Goal: Task Accomplishment & Management: Use online tool/utility

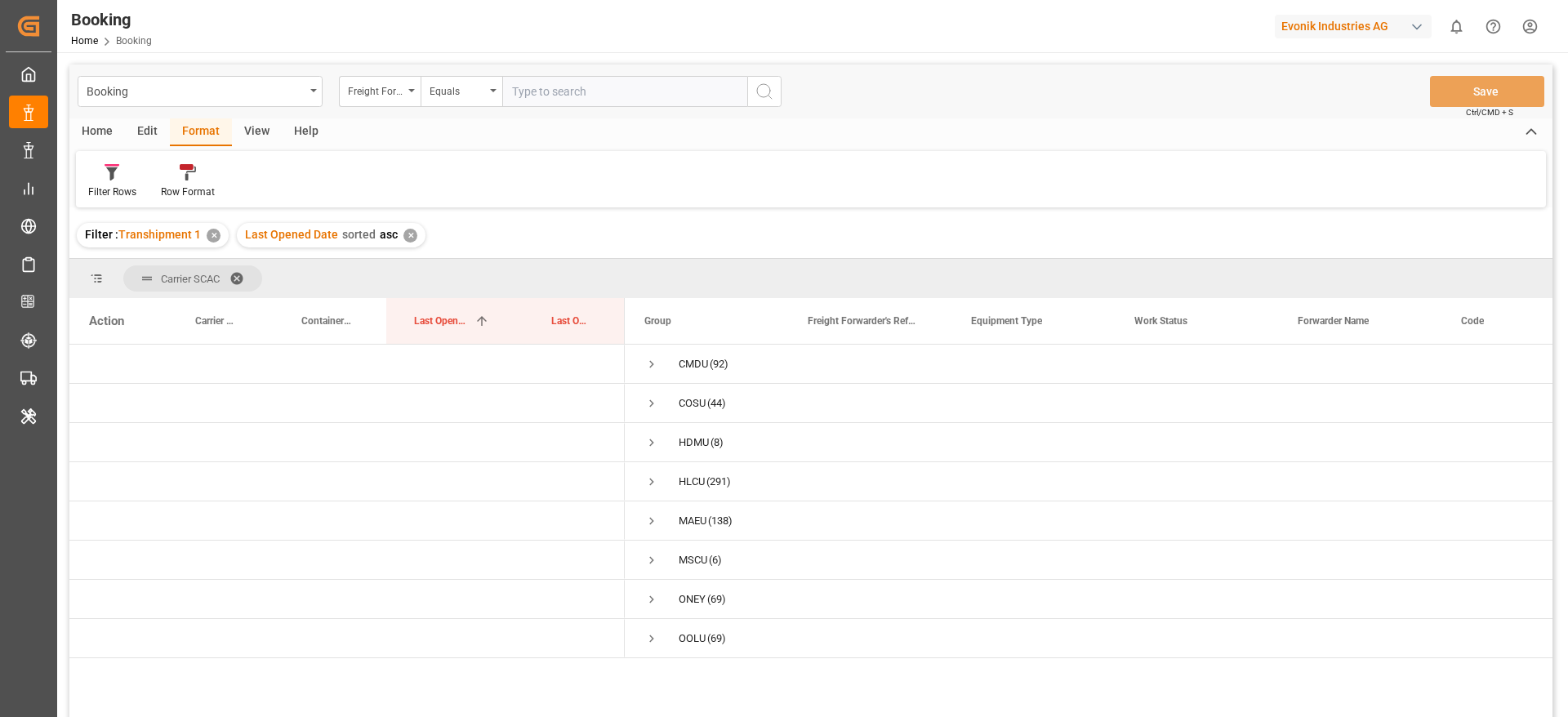
click at [255, 140] on div "View" at bounding box center [257, 132] width 50 height 27
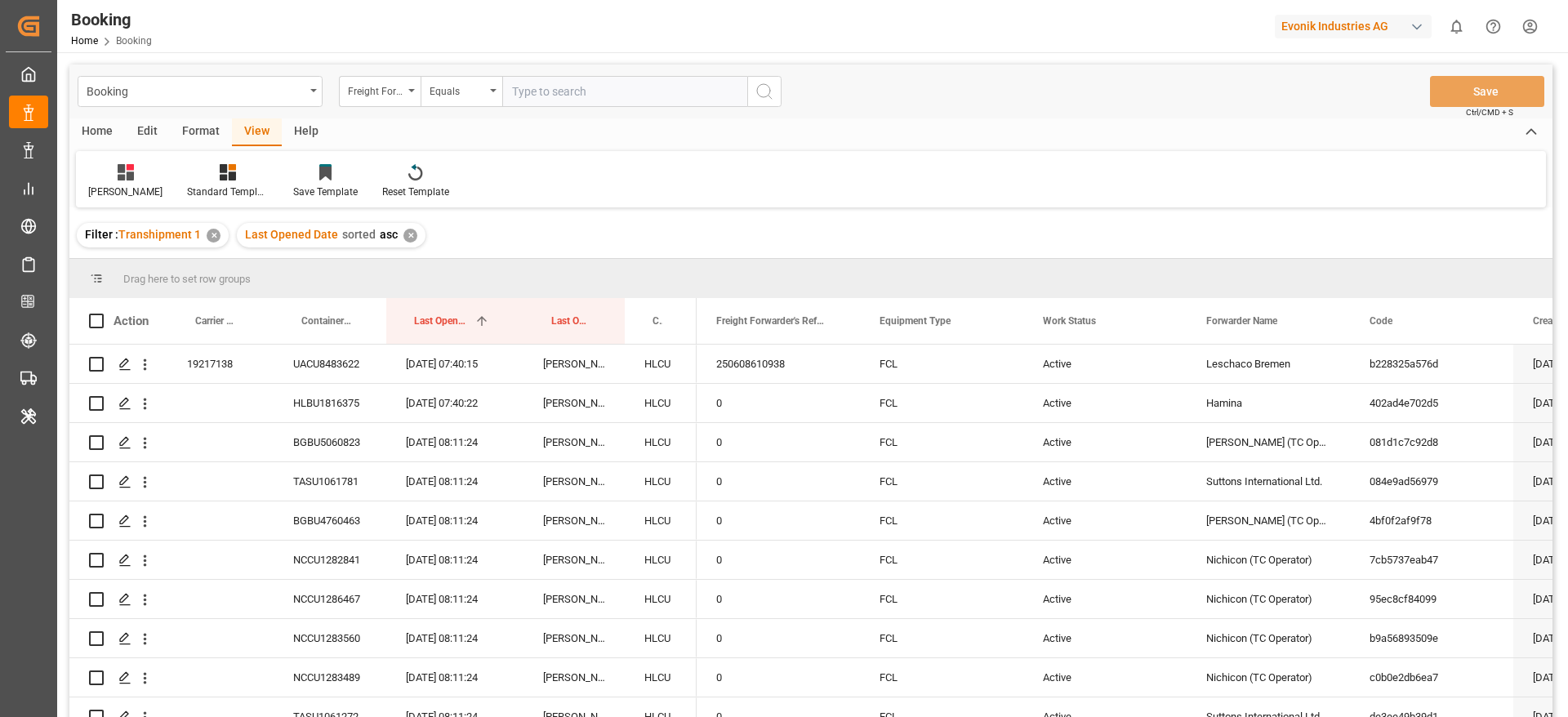
click at [404, 236] on div "✕" at bounding box center [410, 235] width 14 height 14
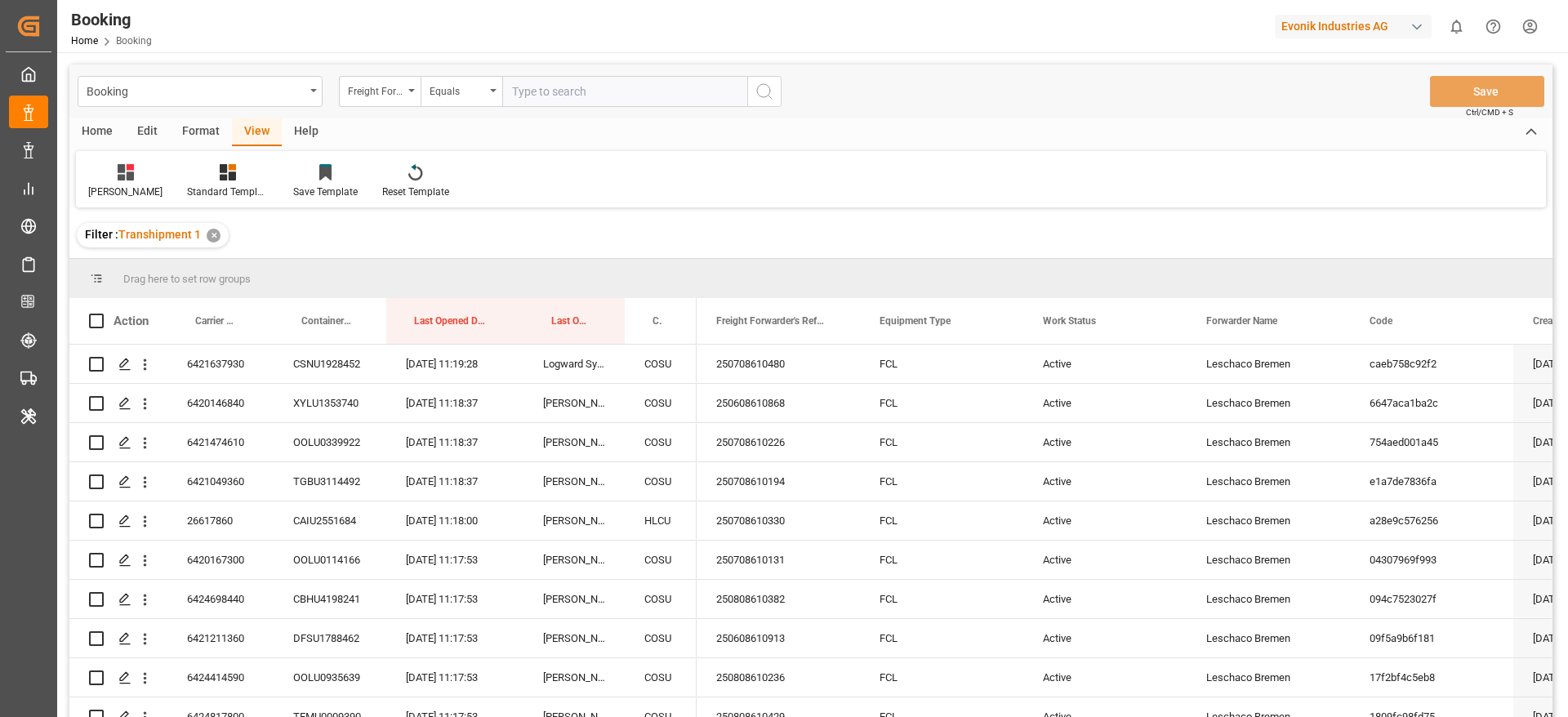
drag, startPoint x: 666, startPoint y: 317, endPoint x: 674, endPoint y: 283, distance: 34.9
drag, startPoint x: 674, startPoint y: 283, endPoint x: 652, endPoint y: 308, distance: 33.3
click at [652, 308] on div "Drag here to set row groups Drag here to set column labels Action Carrier Booki…" at bounding box center [811, 493] width 1483 height 469
drag, startPoint x: 647, startPoint y: 308, endPoint x: 618, endPoint y: 286, distance: 36.4
click at [618, 286] on div "Drag here to set row groups" at bounding box center [811, 278] width 1483 height 39
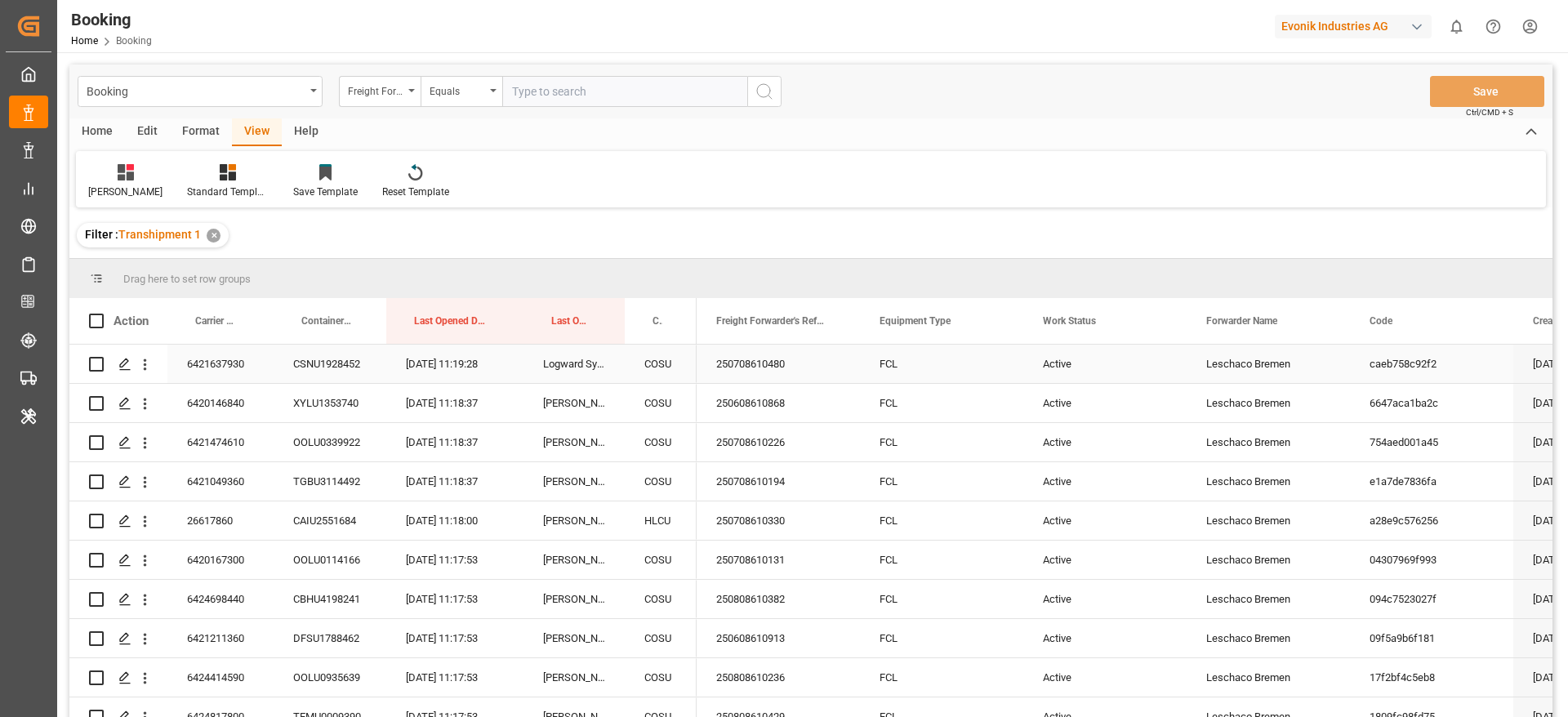
drag, startPoint x: 655, startPoint y: 312, endPoint x: 646, endPoint y: 429, distance: 117.3
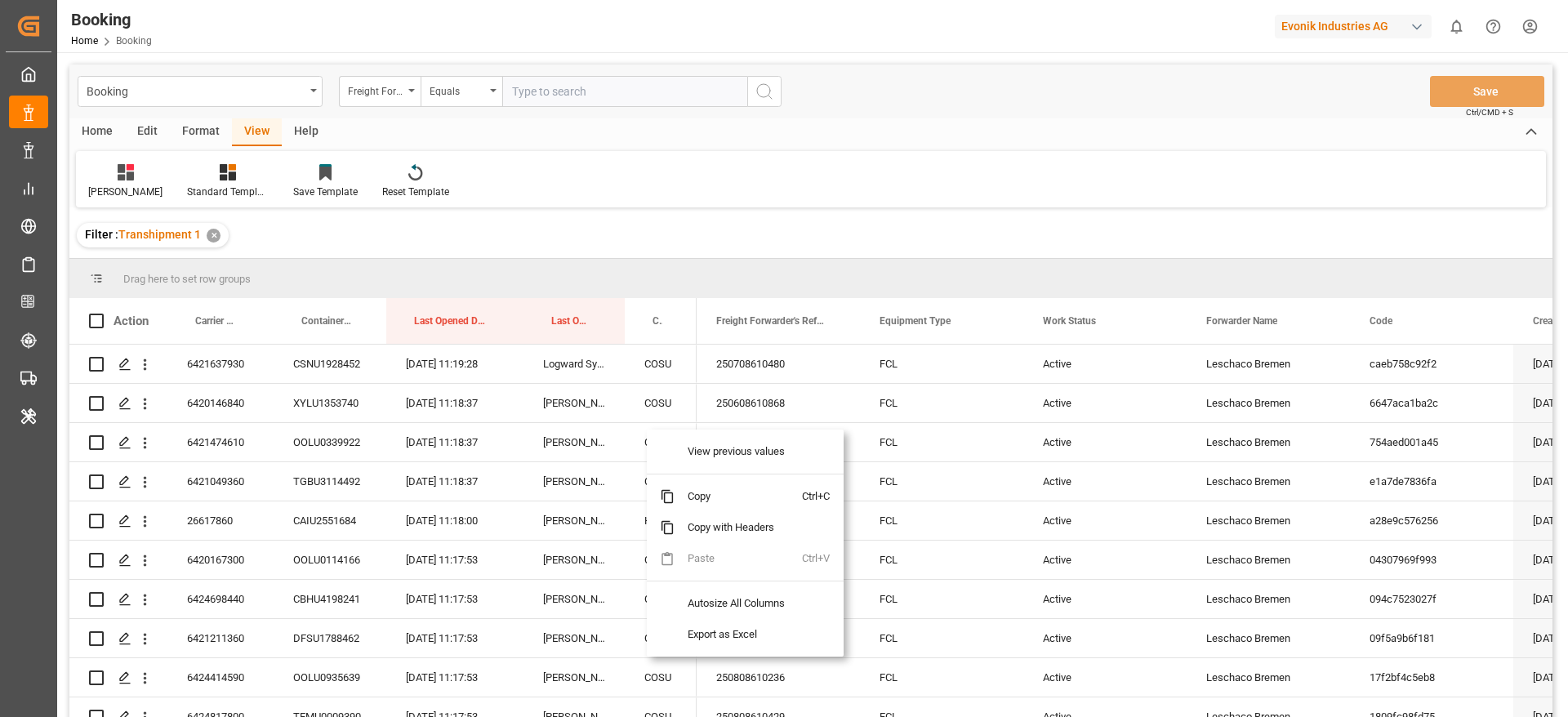
click at [670, 275] on div "Drag here to set row groups" at bounding box center [811, 278] width 1483 height 39
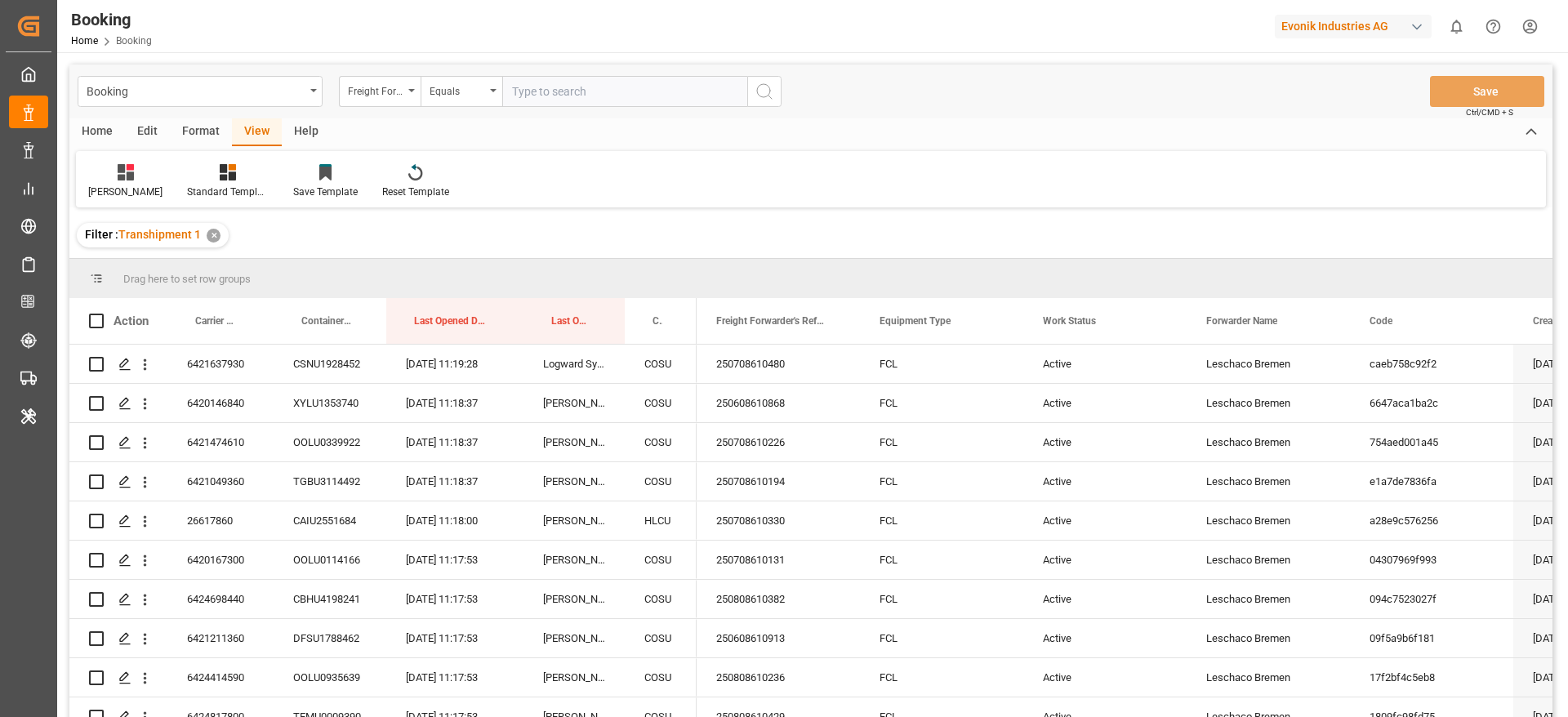
drag, startPoint x: 661, startPoint y: 313, endPoint x: 655, endPoint y: 271, distance: 42.4
drag, startPoint x: 655, startPoint y: 271, endPoint x: 633, endPoint y: 278, distance: 23.1
click at [633, 278] on div "Drag here to set row groups" at bounding box center [811, 278] width 1483 height 39
drag, startPoint x: 651, startPoint y: 312, endPoint x: 653, endPoint y: 270, distance: 42.0
drag, startPoint x: 653, startPoint y: 270, endPoint x: 615, endPoint y: 275, distance: 38.3
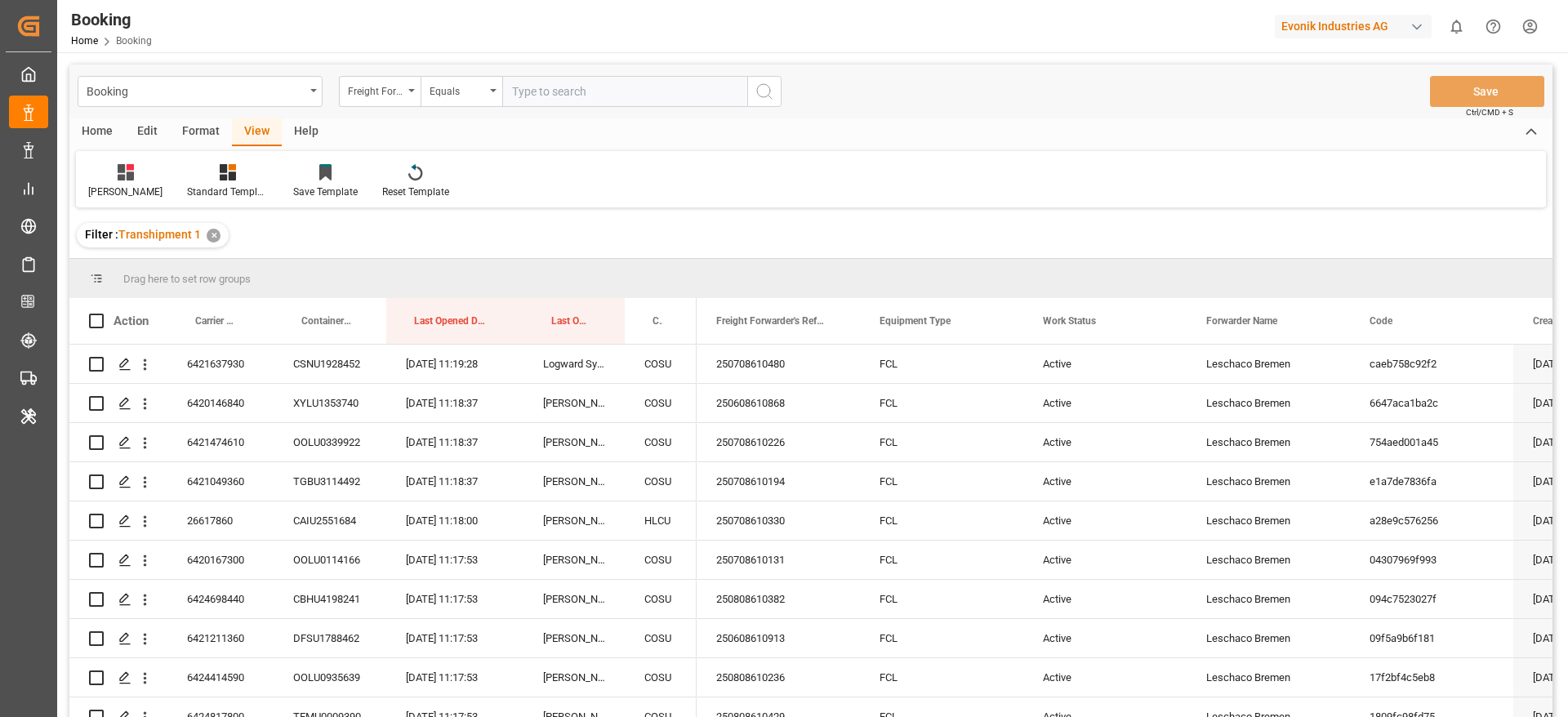
click at [615, 275] on div "Drag here to set row groups" at bounding box center [811, 278] width 1483 height 39
drag, startPoint x: 661, startPoint y: 317, endPoint x: 666, endPoint y: 265, distance: 52.2
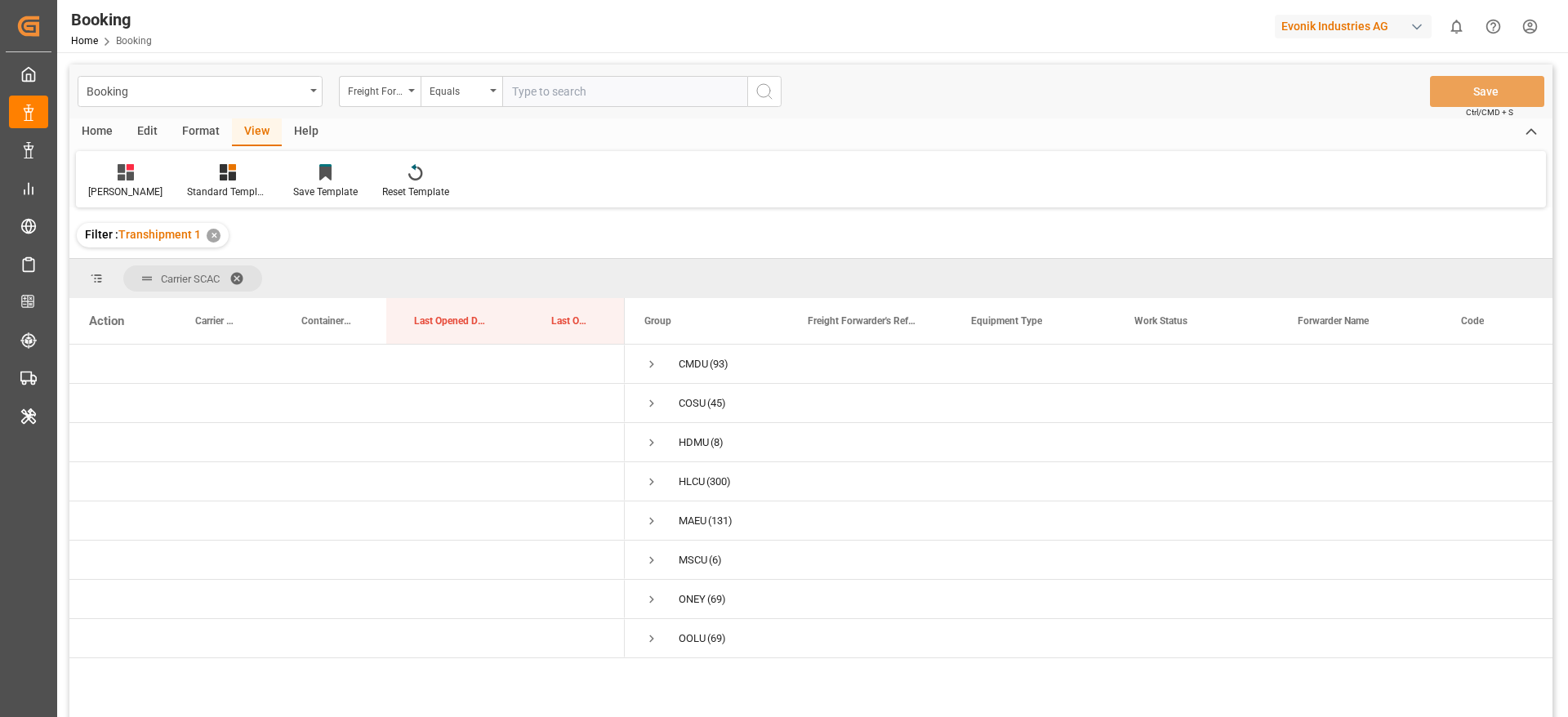
click at [214, 137] on div "Format" at bounding box center [200, 132] width 62 height 27
click at [119, 190] on div "Filter Rows" at bounding box center [112, 191] width 48 height 15
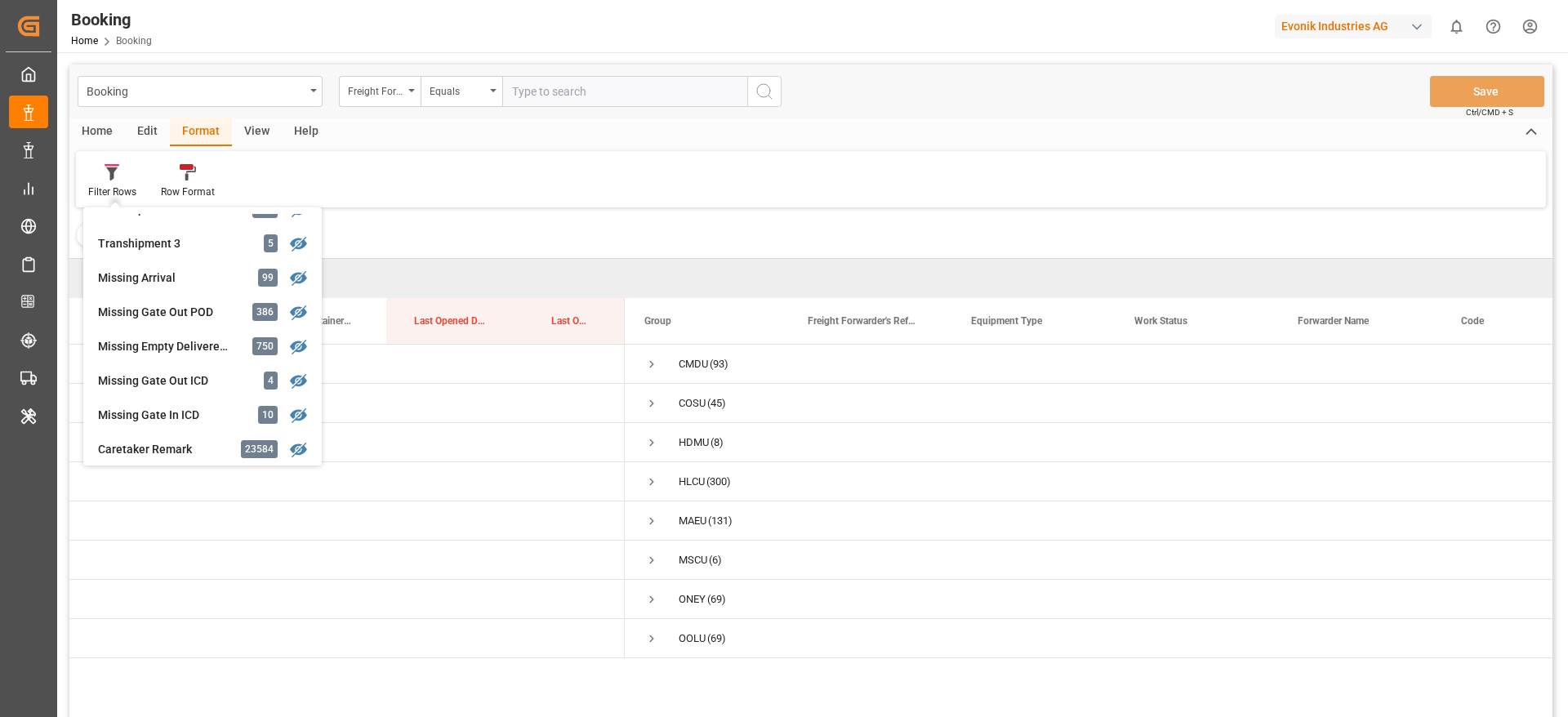
scroll to position [642, 0]
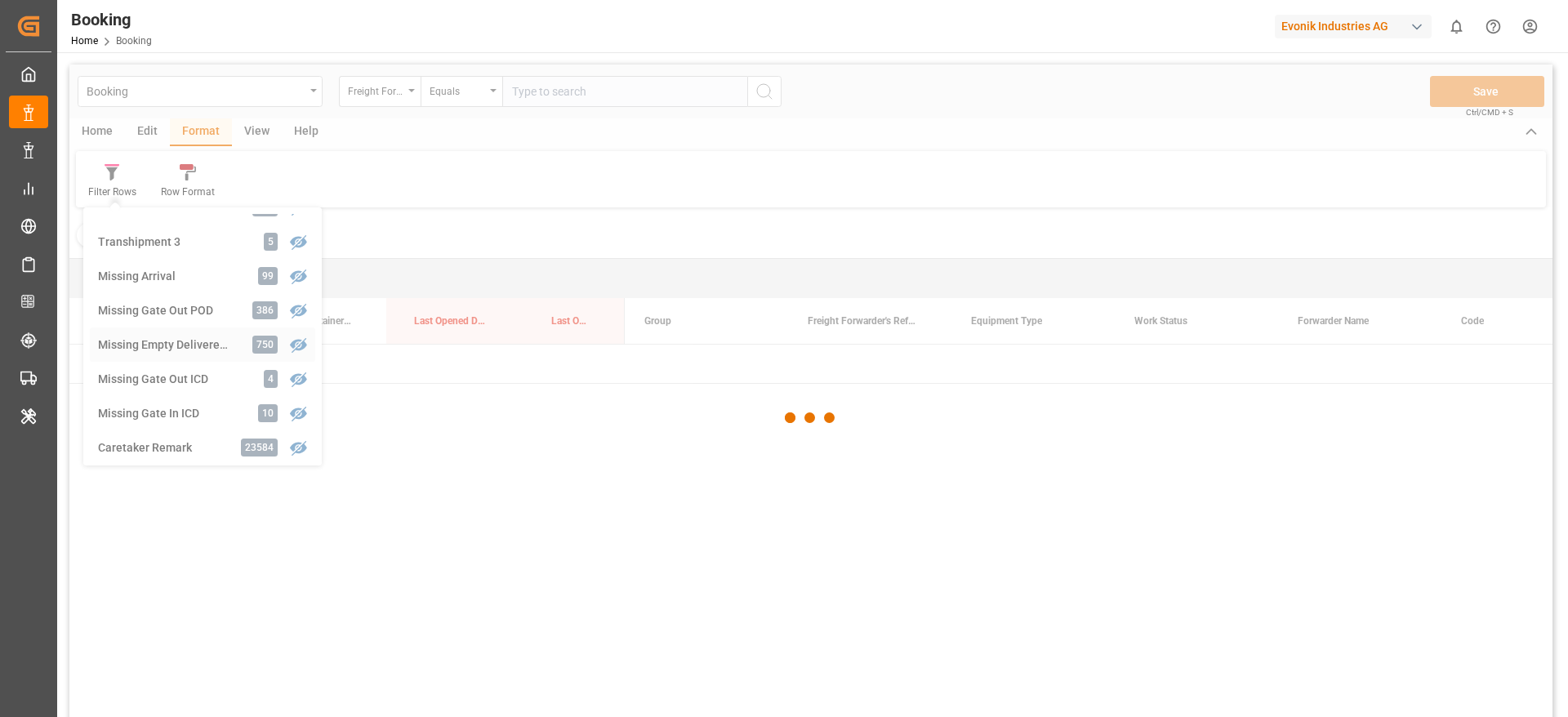
click at [133, 343] on div "Booking Freight Forwarder's Reference No. Equals Save Ctrl/CMD + S Home Edit Fo…" at bounding box center [811, 412] width 1483 height 695
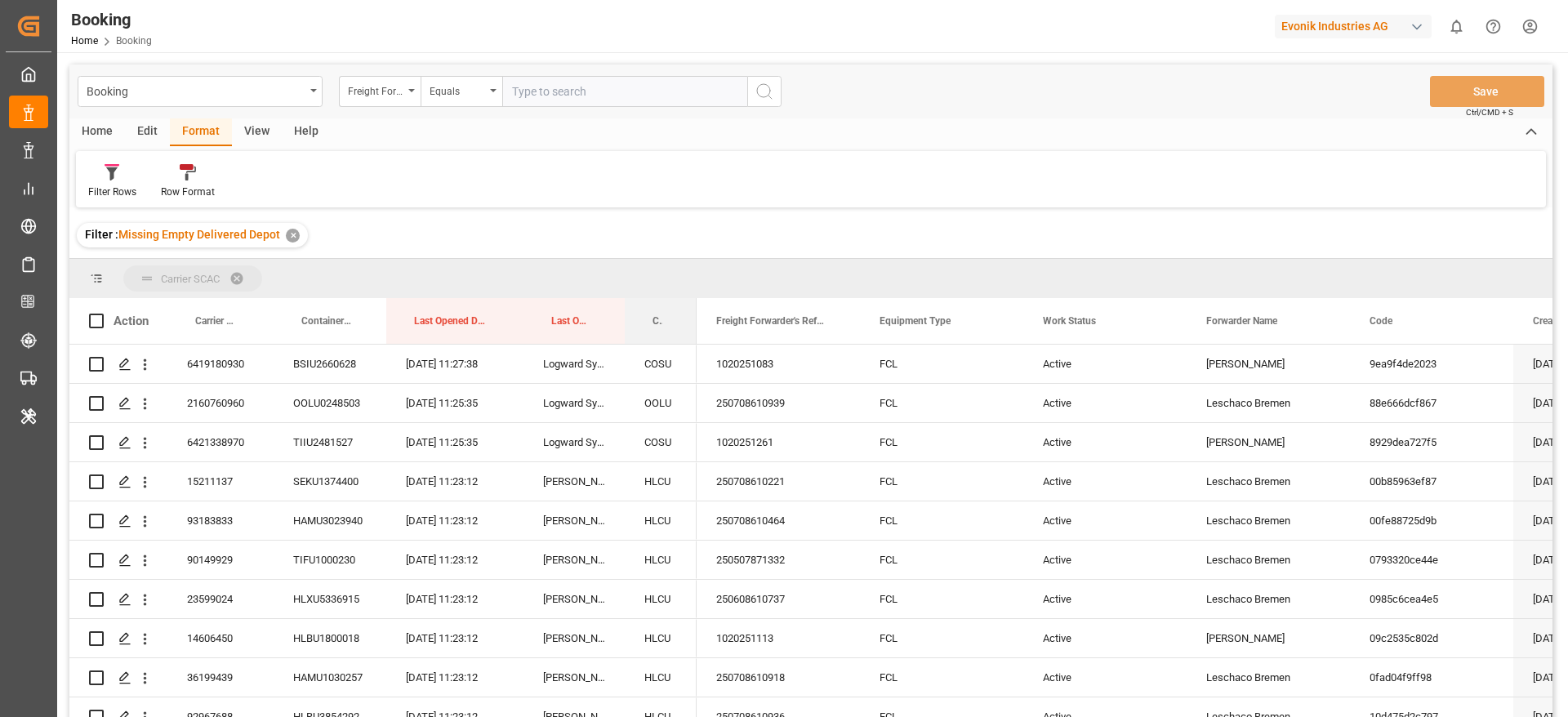
drag, startPoint x: 662, startPoint y: 303, endPoint x: 635, endPoint y: 278, distance: 36.8
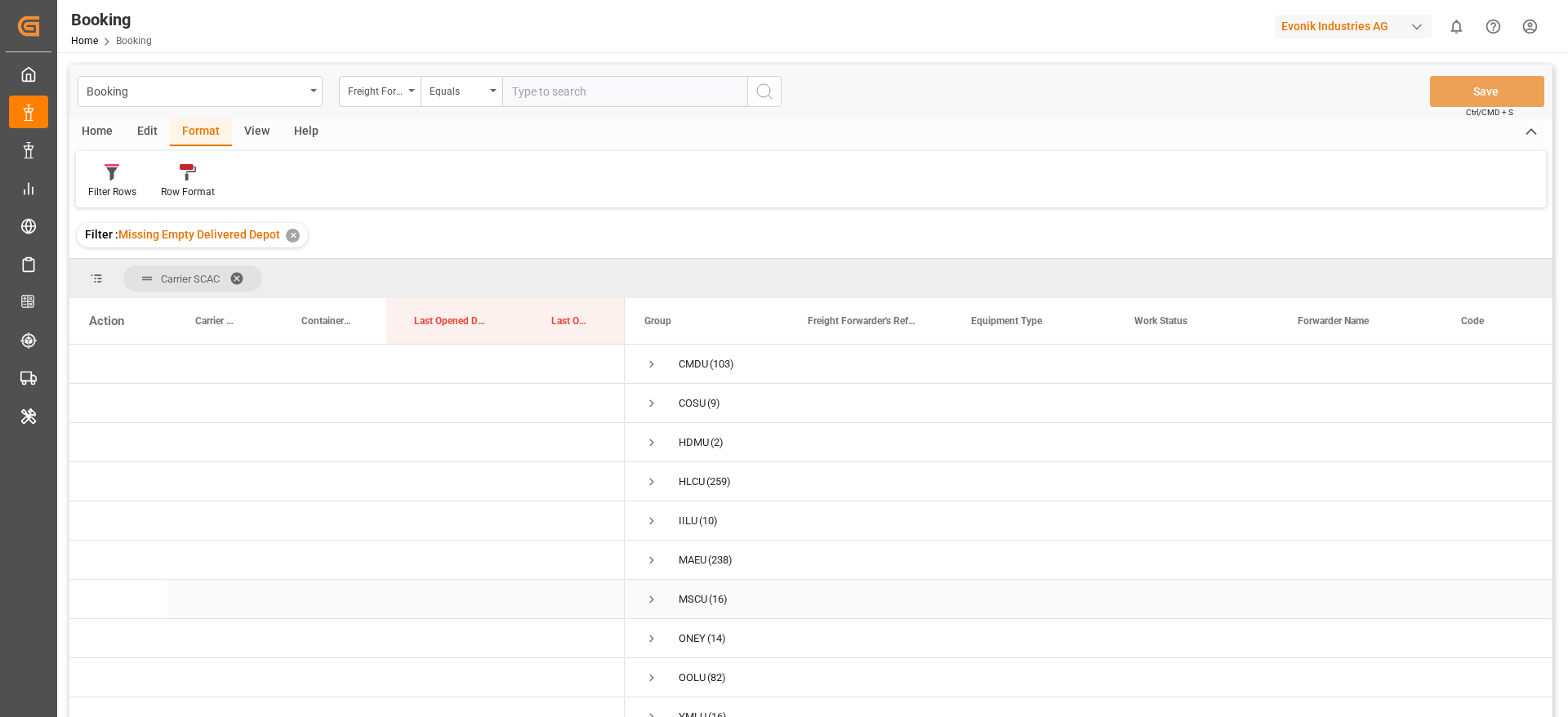
scroll to position [21, 0]
